Goal: Information Seeking & Learning: Learn about a topic

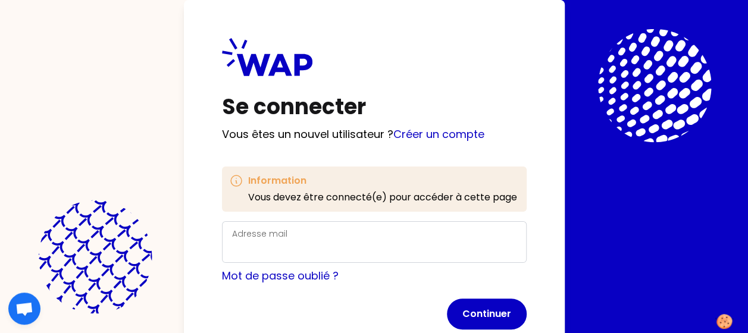
click at [304, 239] on div "Adresse mail" at bounding box center [374, 242] width 284 height 31
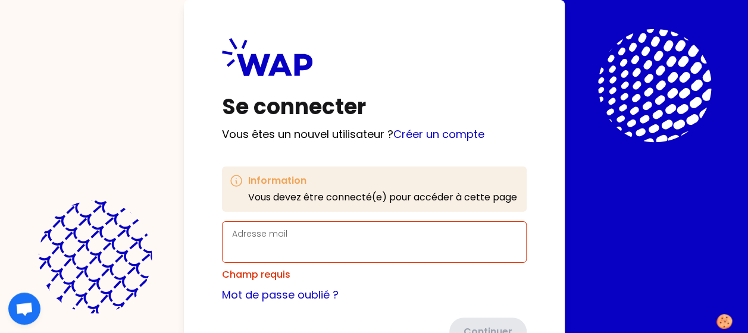
click at [304, 239] on div "Adresse mail" at bounding box center [374, 242] width 284 height 31
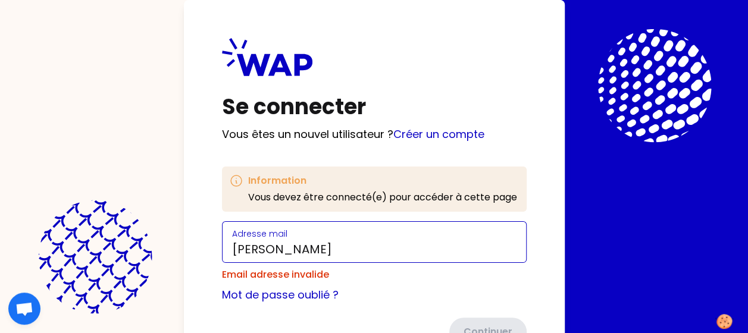
type input "thomas.pasquier@thalesgroup.com"
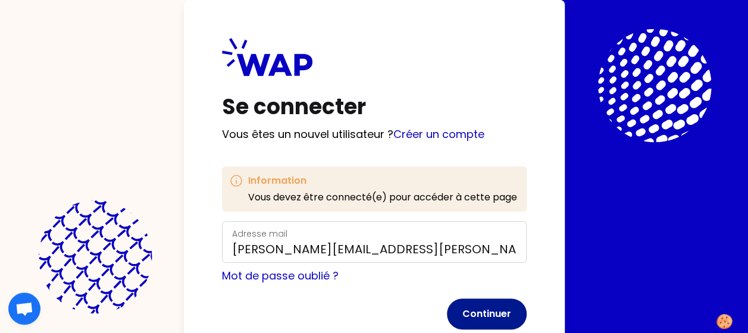
click at [491, 308] on button "Continuer" at bounding box center [487, 314] width 80 height 31
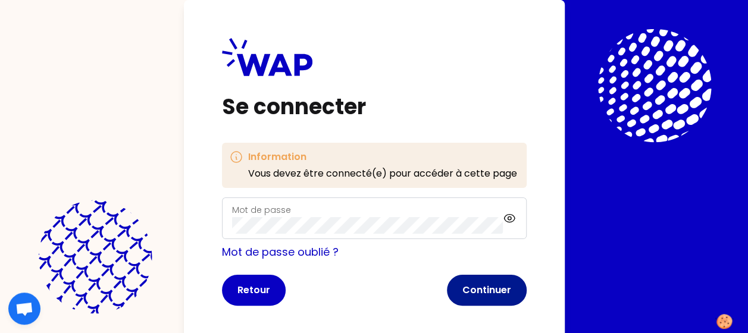
click at [486, 286] on button "Continuer" at bounding box center [487, 290] width 80 height 31
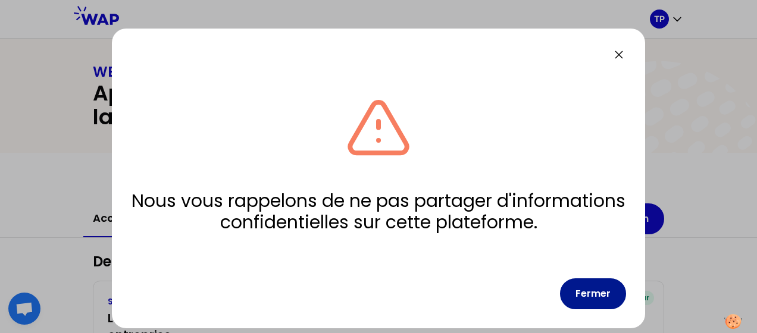
click at [606, 299] on button "Fermer" at bounding box center [593, 293] width 66 height 31
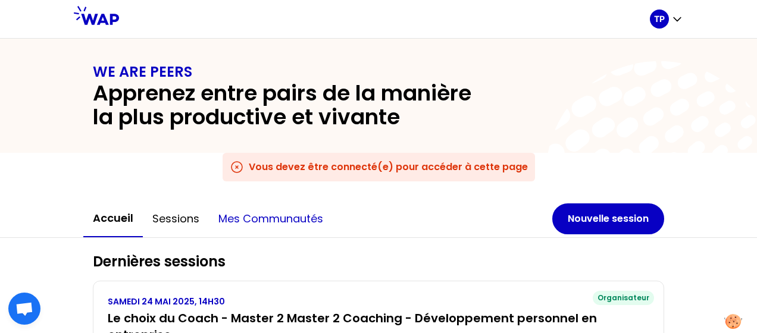
click at [271, 211] on button "Mes communautés" at bounding box center [271, 219] width 124 height 36
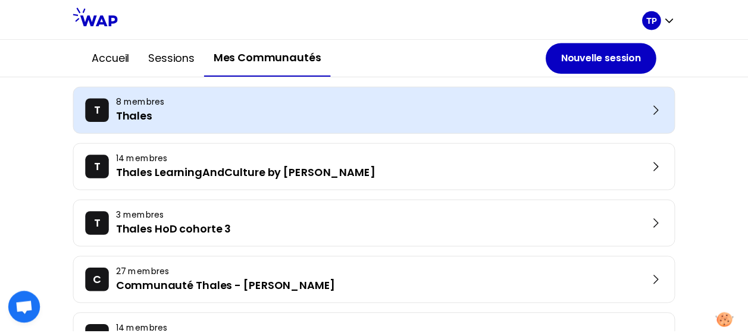
scroll to position [120, 0]
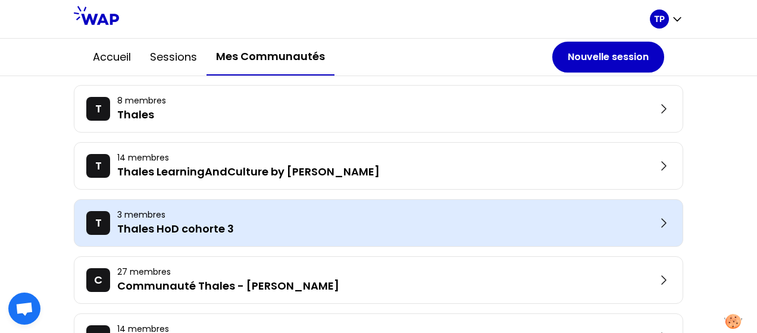
click at [266, 227] on p "Thales HoD cohorte 3" at bounding box center [386, 229] width 539 height 17
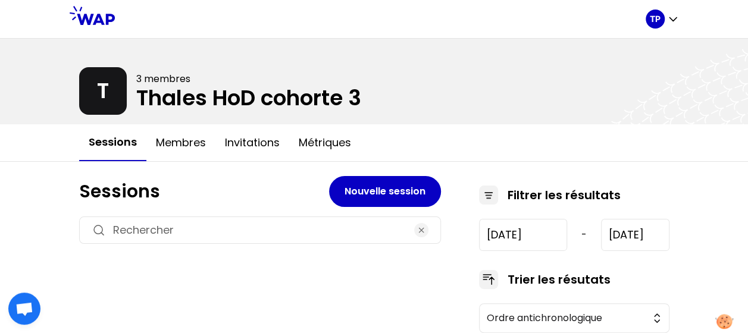
type input "[DATE]"
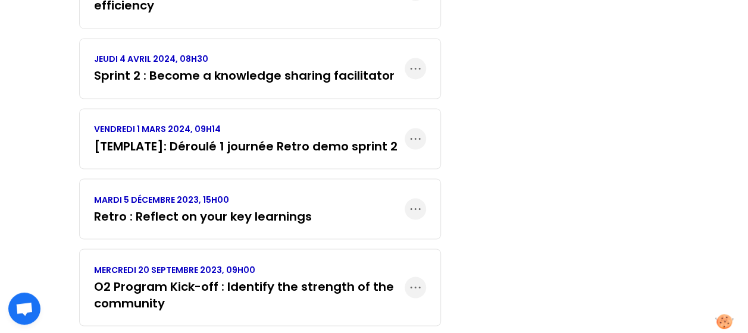
scroll to position [974, 0]
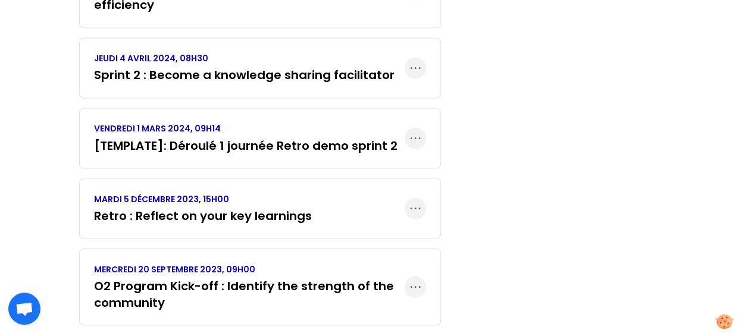
click at [275, 277] on h3 "O2 Program Kick-off : Identify the strength of the community" at bounding box center [249, 293] width 311 height 33
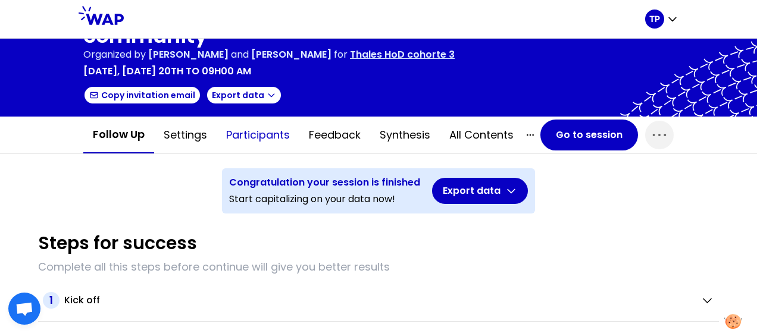
scroll to position [48, 0]
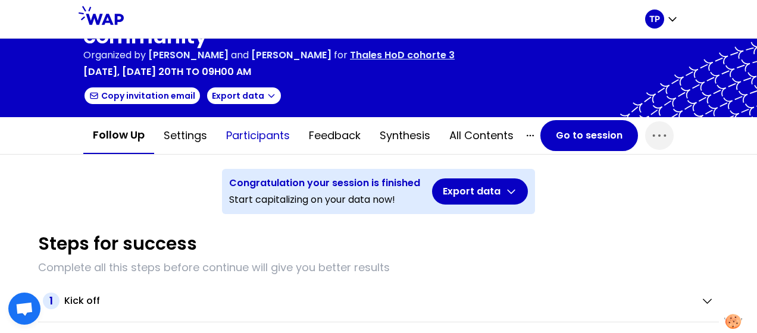
click at [253, 134] on button "Participants" at bounding box center [258, 136] width 83 height 36
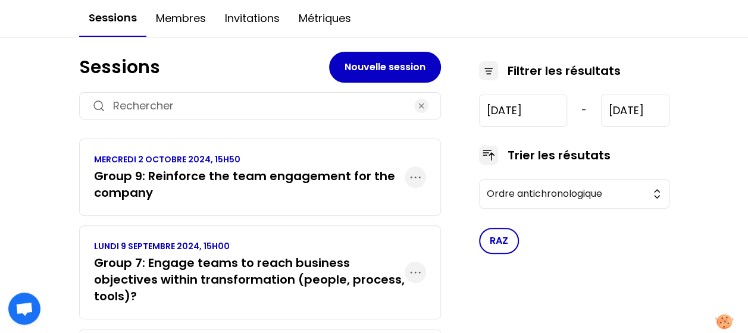
scroll to position [125, 0]
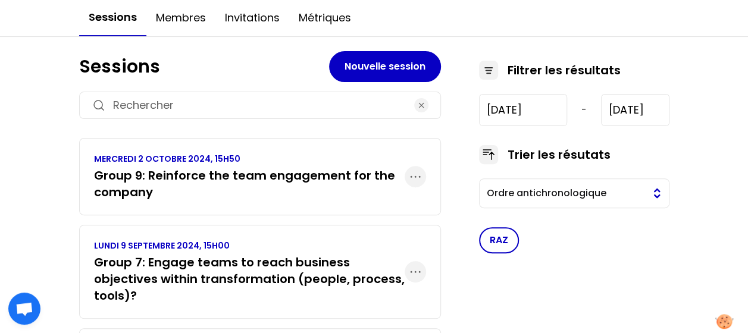
click at [653, 195] on button "Ordre antichronologique" at bounding box center [574, 193] width 190 height 30
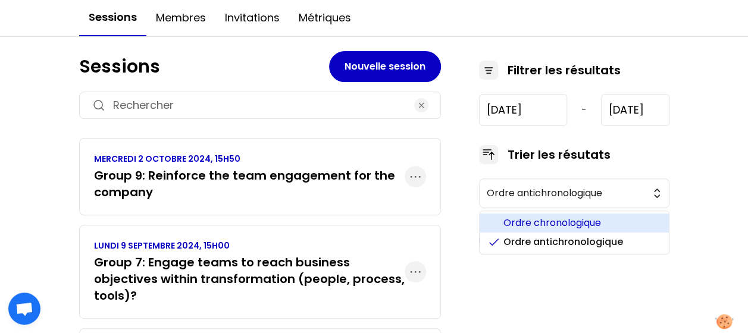
click at [627, 217] on span "Ordre chronologique" at bounding box center [581, 223] width 156 height 14
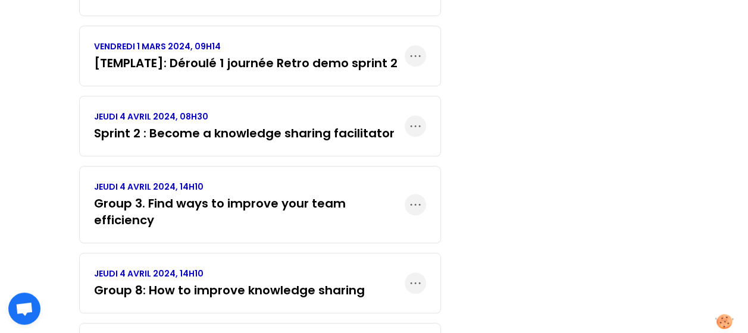
scroll to position [407, 0]
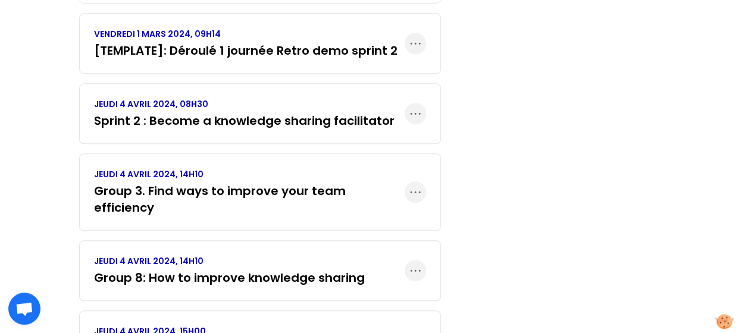
click at [286, 118] on h3 "Sprint 2 : Become a knowledge sharing facilitator" at bounding box center [244, 120] width 300 height 17
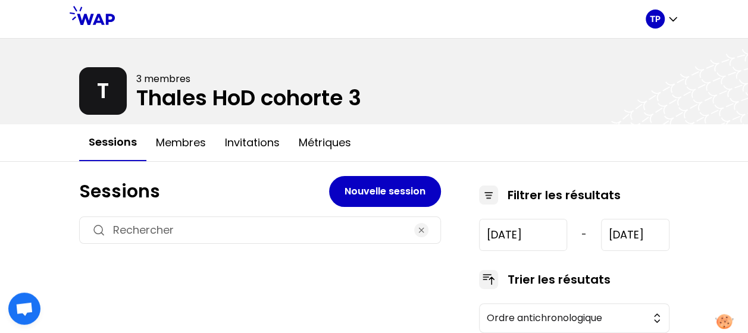
scroll to position [73, 0]
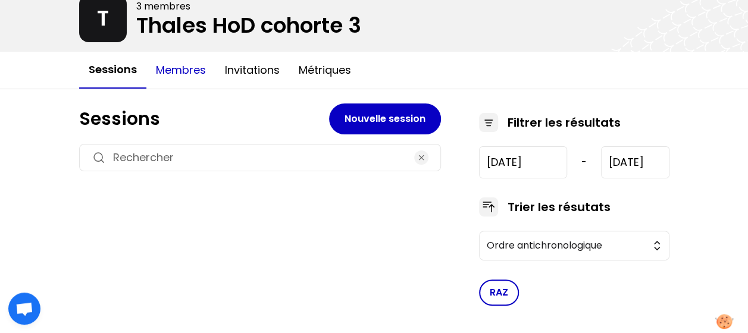
type input "[DATE]"
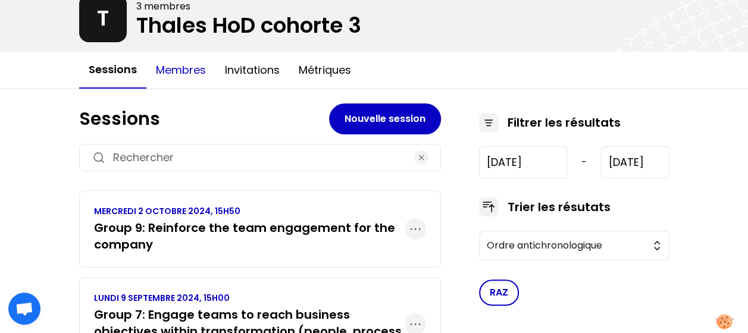
click at [189, 70] on button "Membres" at bounding box center [180, 70] width 69 height 36
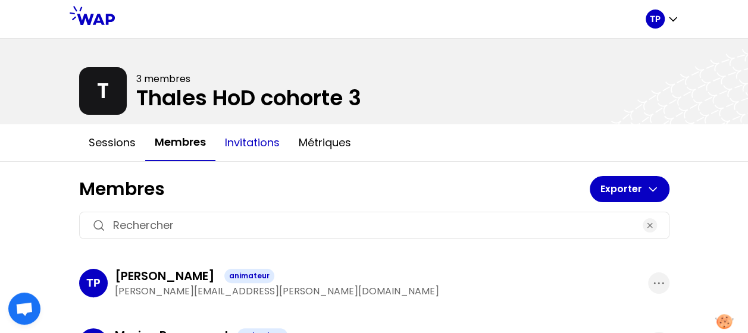
click at [247, 148] on button "Invitations" at bounding box center [252, 143] width 74 height 36
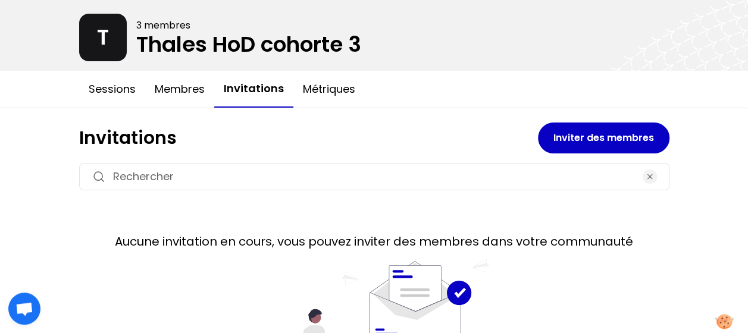
scroll to position [54, 0]
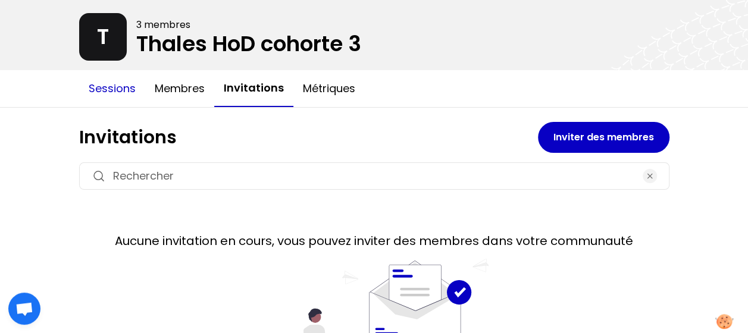
click at [106, 81] on button "Sessions" at bounding box center [112, 89] width 66 height 36
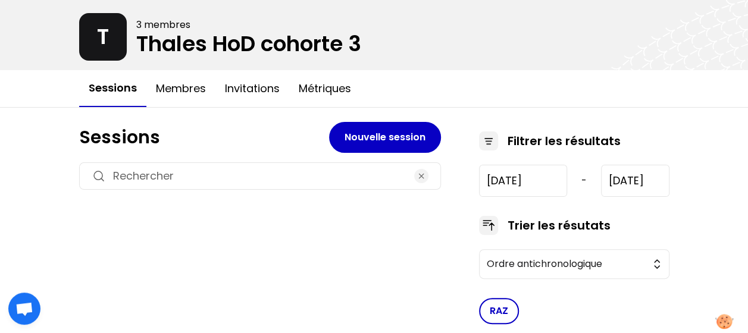
type input "[DATE]"
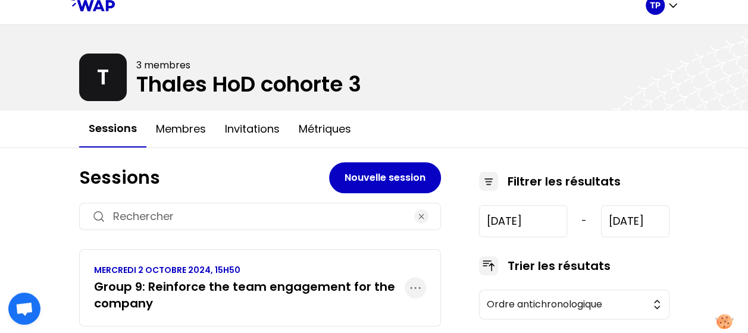
scroll to position [13, 0]
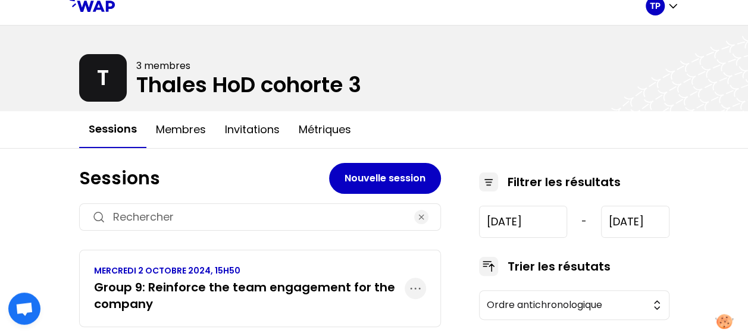
click at [202, 215] on input at bounding box center [260, 217] width 294 height 17
type input "q"
type input "[DATE]"
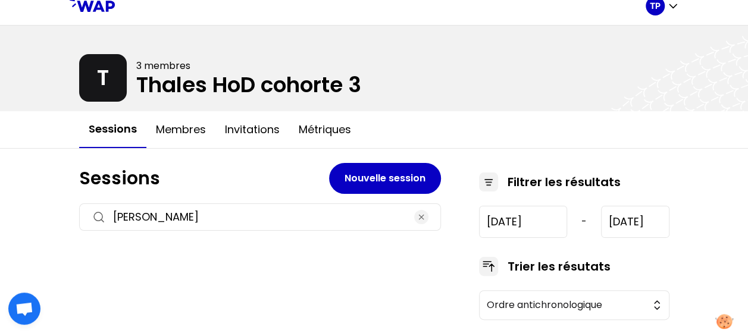
type input "quentin"
click at [101, 212] on icon at bounding box center [99, 217] width 14 height 14
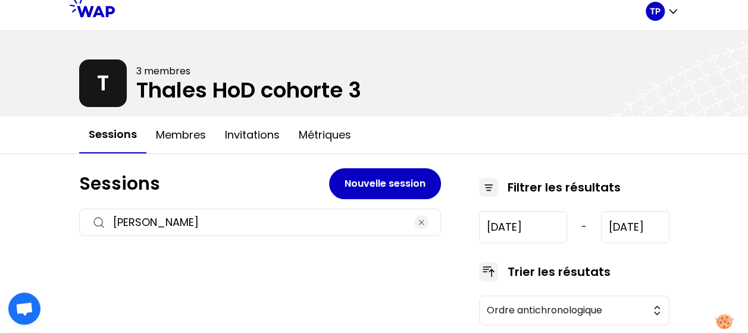
scroll to position [0, 0]
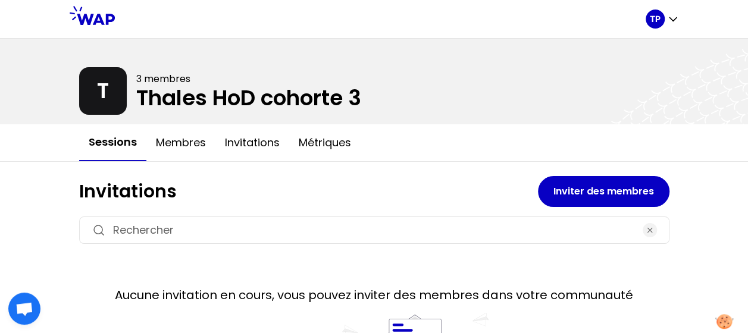
scroll to position [54, 0]
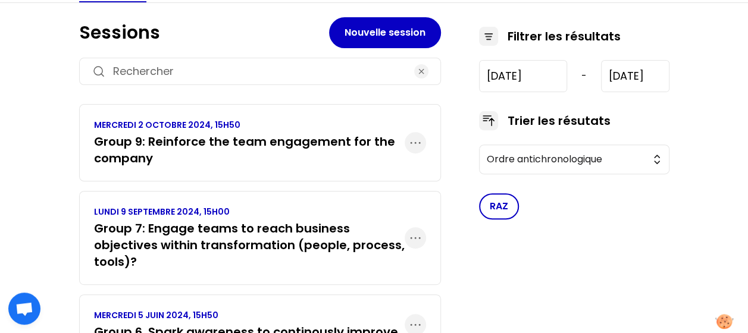
scroll to position [159, 0]
click at [163, 71] on input at bounding box center [260, 70] width 294 height 17
type input "q"
type input "[DATE]"
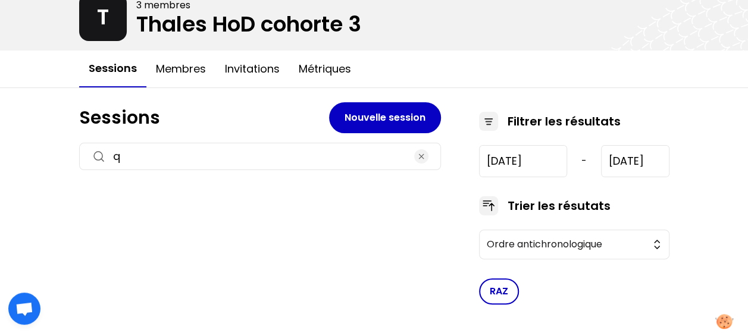
scroll to position [73, 0]
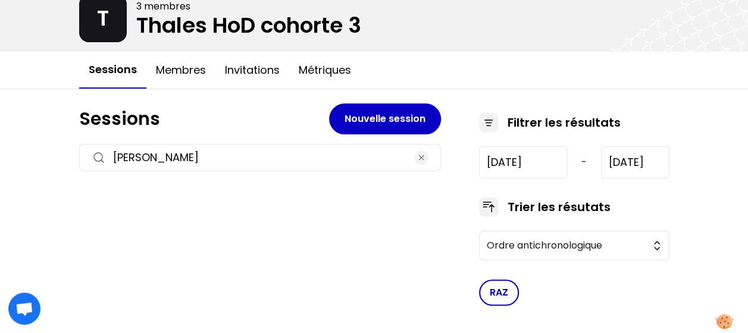
type input "quentin"
click at [99, 156] on icon at bounding box center [99, 157] width 14 height 14
click at [193, 76] on button "Membres" at bounding box center [180, 70] width 69 height 36
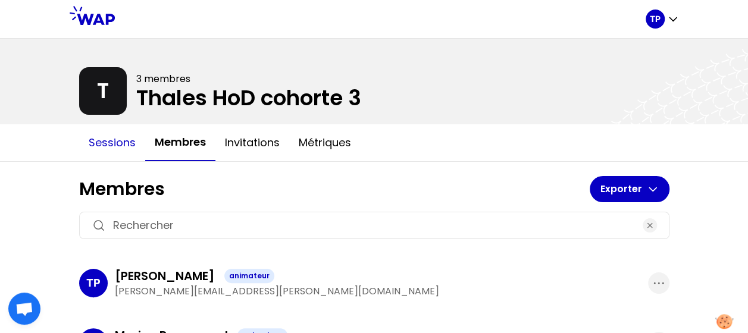
click at [112, 138] on button "Sessions" at bounding box center [112, 143] width 66 height 36
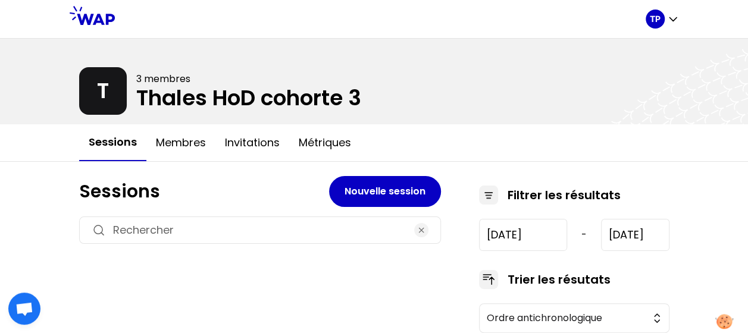
type input "[DATE]"
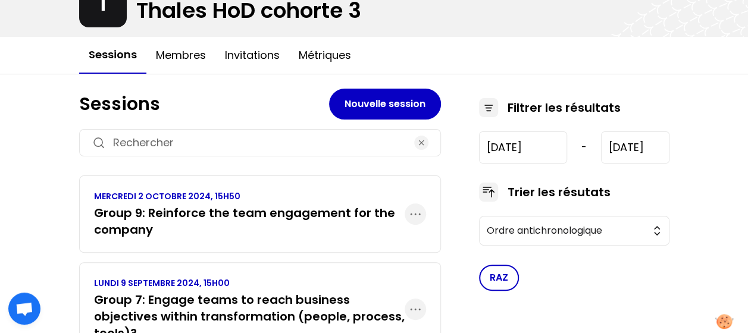
scroll to position [170, 0]
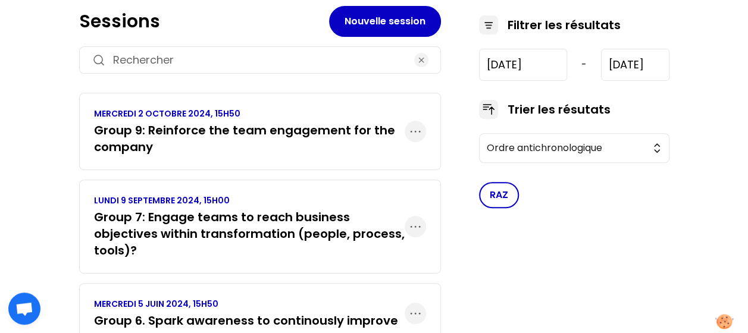
click at [242, 49] on div at bounding box center [260, 59] width 362 height 27
click at [232, 62] on input at bounding box center [260, 60] width 294 height 17
type input "ga"
type input "[DATE]"
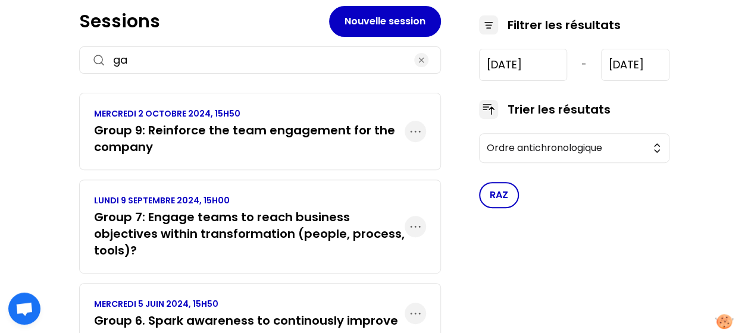
scroll to position [73, 0]
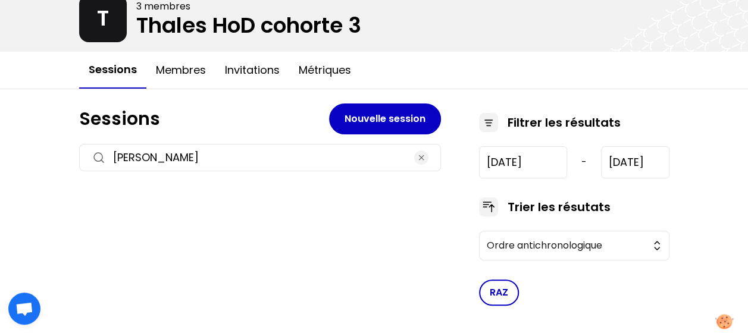
type input "gauthier"
click at [186, 73] on button "Membres" at bounding box center [180, 70] width 69 height 36
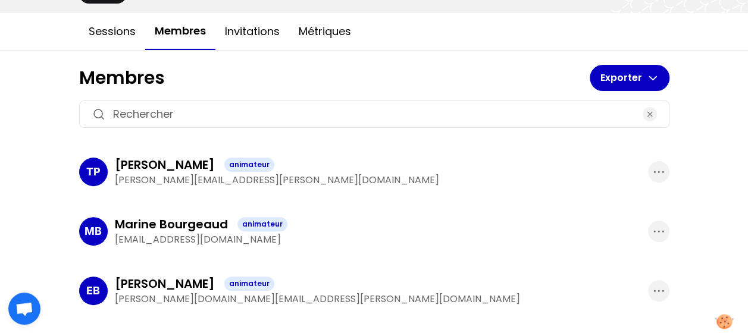
scroll to position [121, 0]
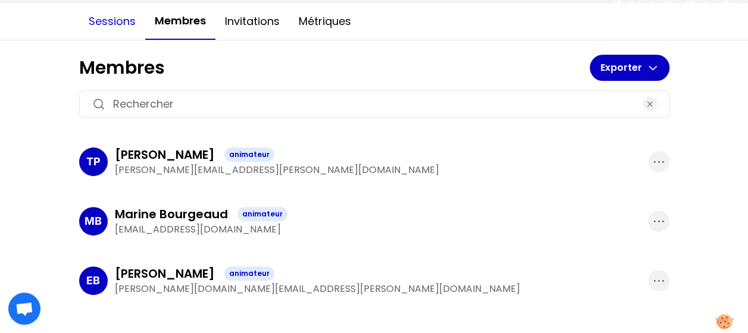
click at [95, 12] on button "Sessions" at bounding box center [112, 22] width 66 height 36
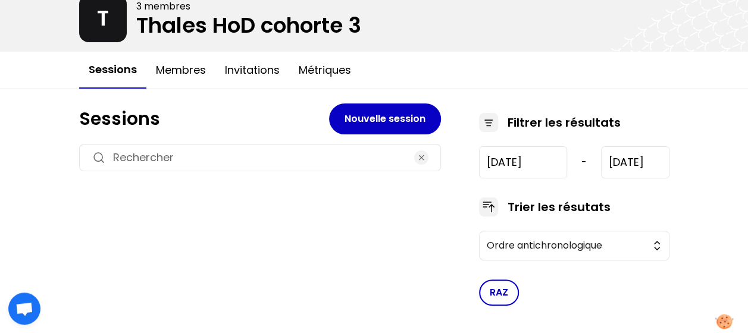
type input "[DATE]"
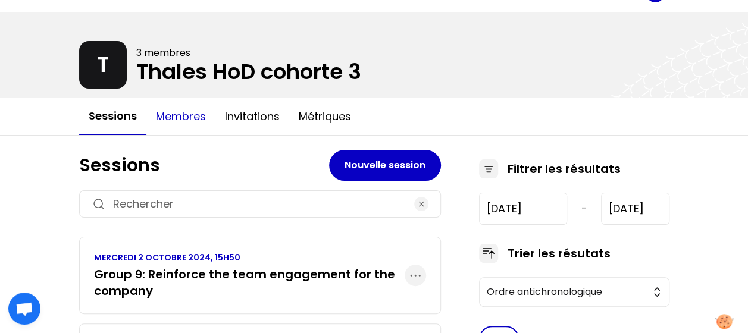
scroll to position [19, 0]
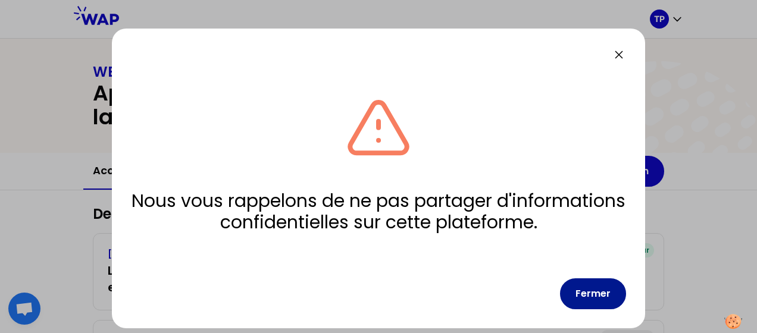
click at [611, 291] on button "Fermer" at bounding box center [593, 293] width 66 height 31
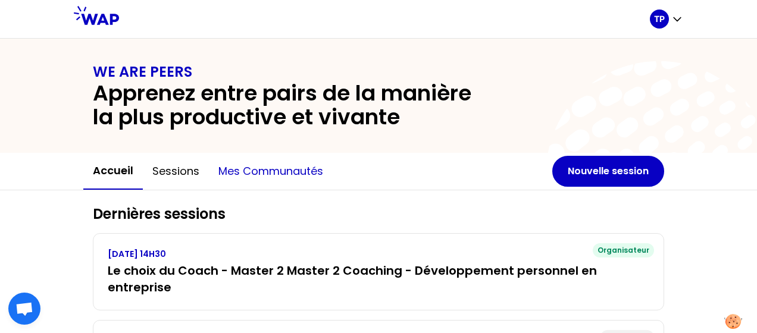
click at [287, 176] on button "Mes communautés" at bounding box center [271, 171] width 124 height 36
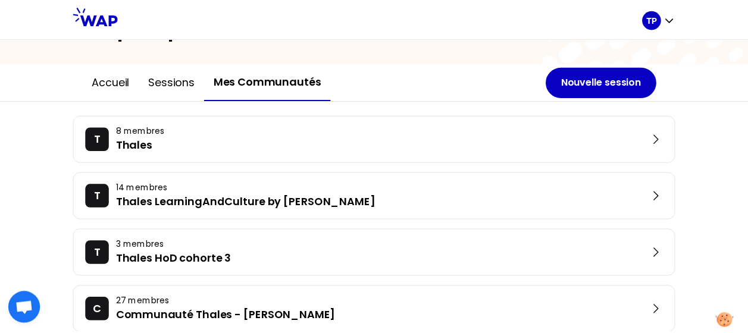
scroll to position [89, 0]
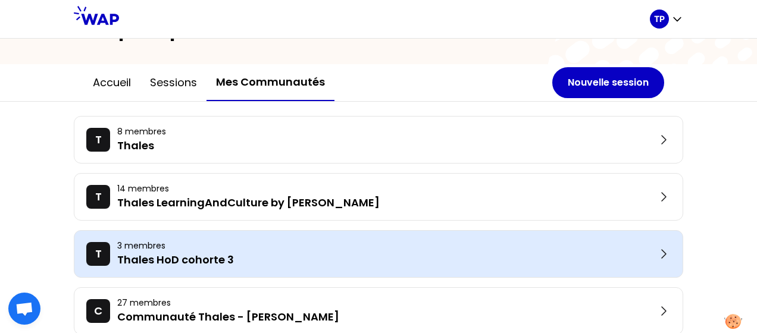
click at [249, 252] on p "Thales HoD cohorte 3" at bounding box center [386, 260] width 539 height 17
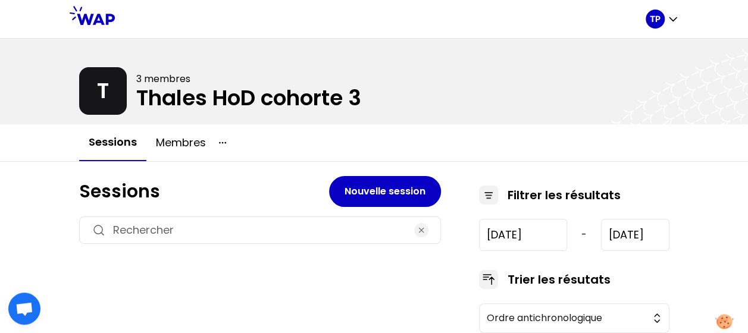
type input "[DATE]"
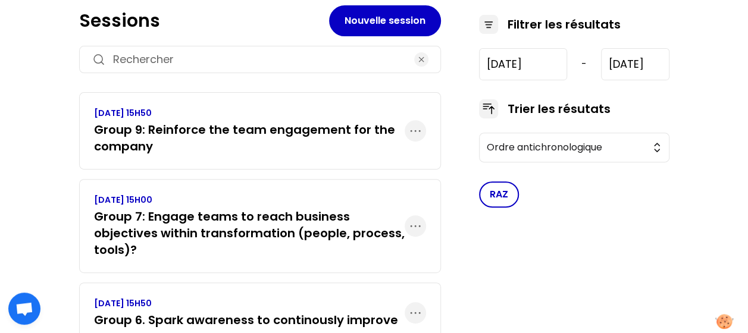
scroll to position [181, 0]
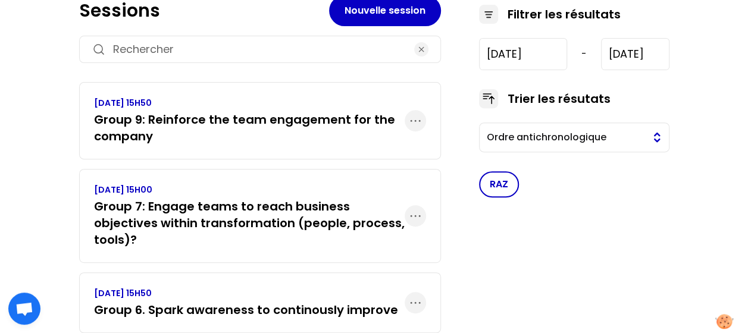
click at [614, 148] on button "Ordre antichronologique" at bounding box center [574, 138] width 190 height 30
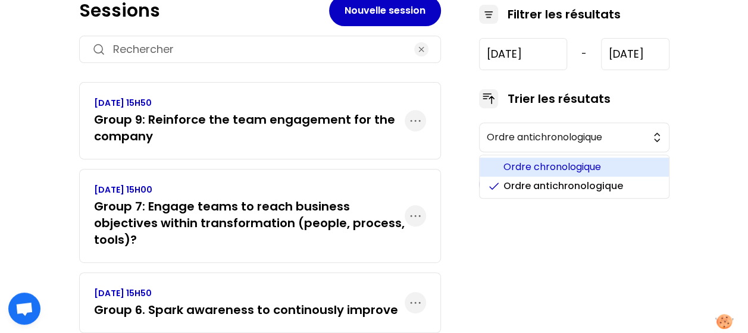
click at [606, 162] on span "Ordre chronologique" at bounding box center [581, 167] width 156 height 14
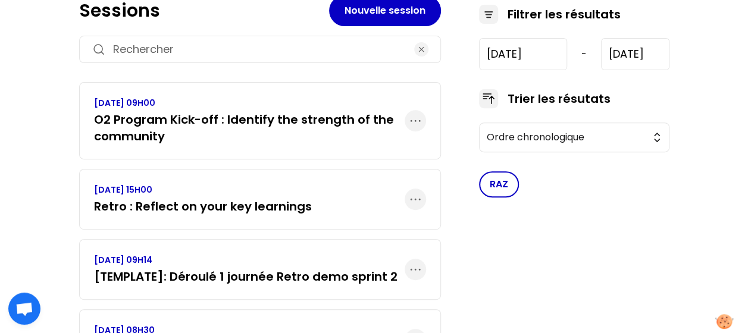
click at [358, 134] on h3 "O2 Program Kick-off : Identify the strength of the community" at bounding box center [249, 127] width 311 height 33
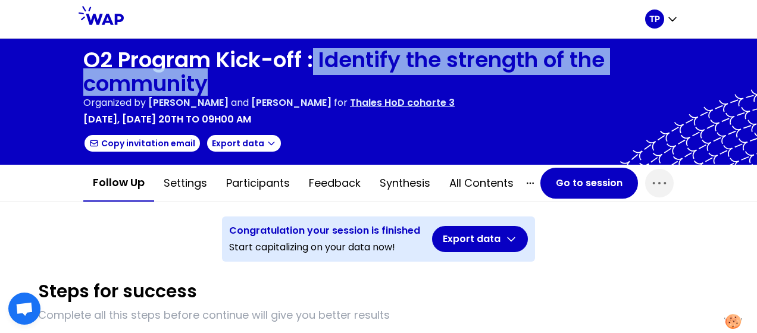
drag, startPoint x: 312, startPoint y: 57, endPoint x: 331, endPoint y: 80, distance: 29.9
click at [331, 80] on h1 "O2 Program Kick-off : Identify the strength of the community" at bounding box center [378, 72] width 590 height 48
copy h1 "Identify the strength of the community"
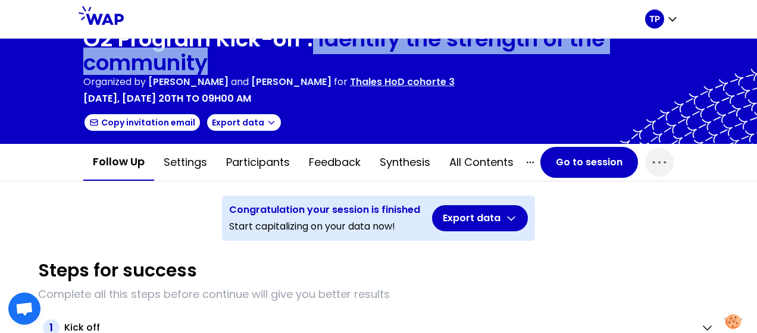
scroll to position [20, 0]
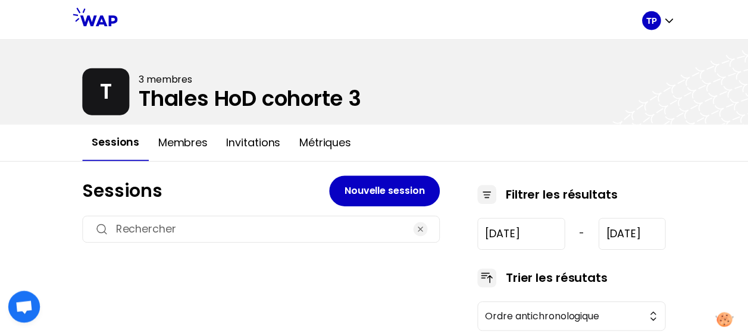
scroll to position [73, 0]
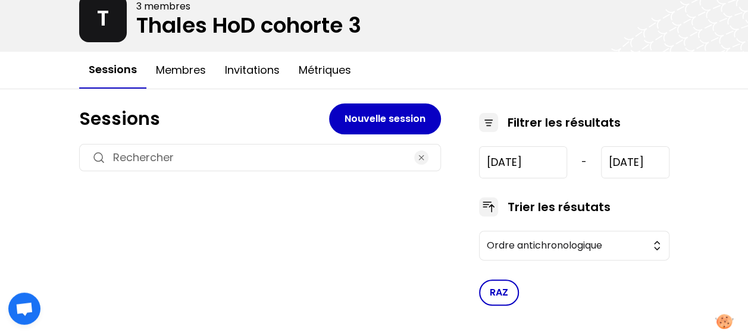
type input "[DATE]"
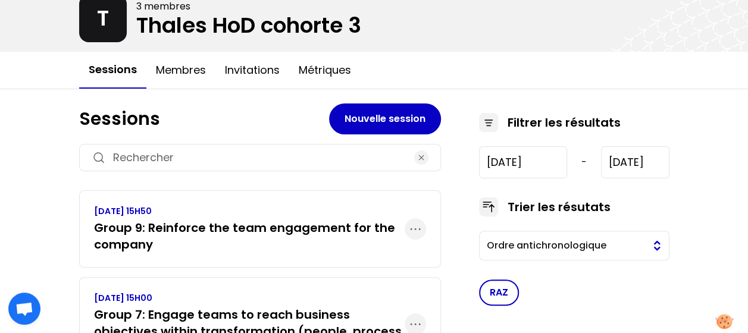
click at [660, 243] on button "Ordre antichronologique" at bounding box center [574, 246] width 190 height 30
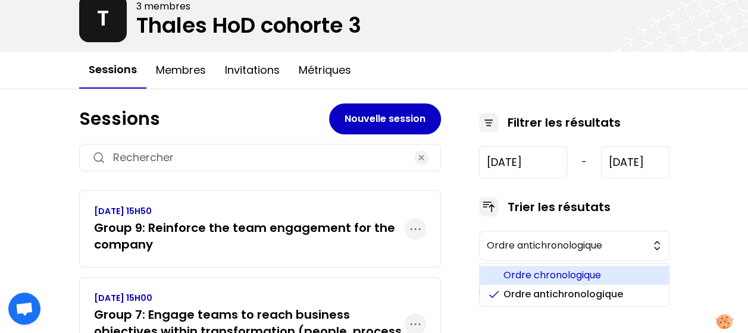
click at [625, 270] on span "Ordre chronologique" at bounding box center [581, 275] width 156 height 14
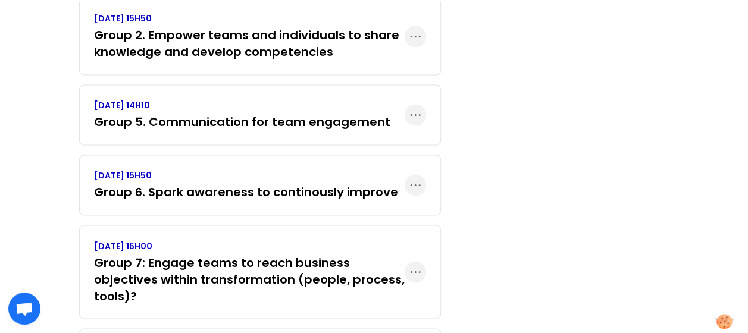
scroll to position [981, 0]
